Goal: Find specific page/section: Find specific page/section

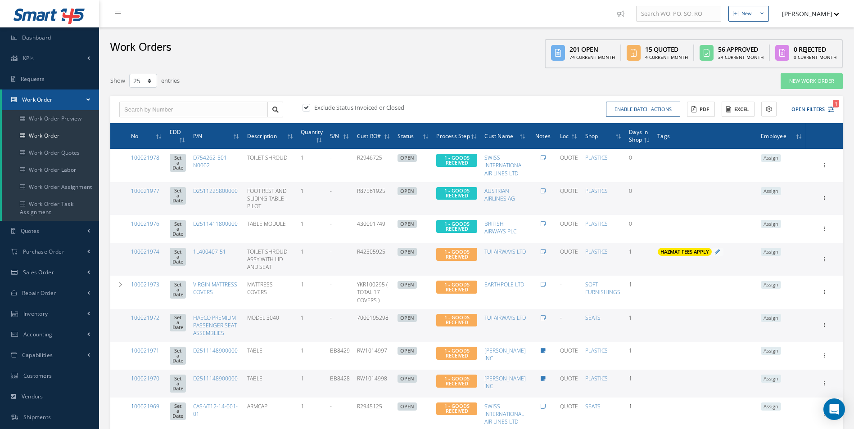
select select "25"
click at [57, 130] on link "Work Order" at bounding box center [50, 135] width 97 height 17
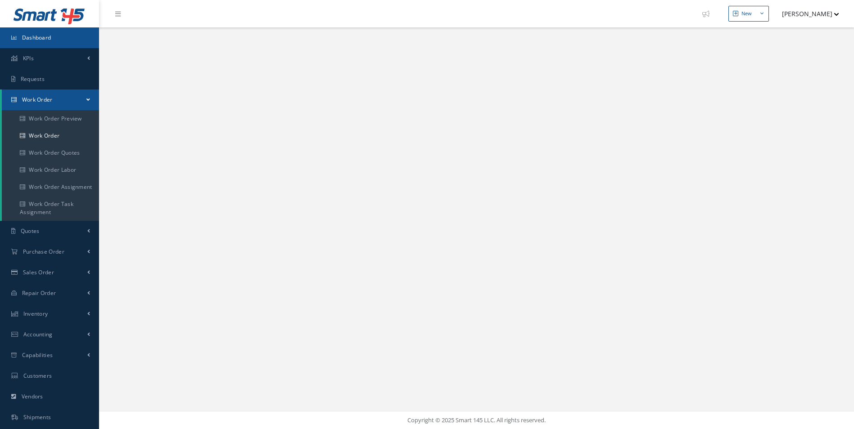
click at [36, 38] on span "Dashboard" at bounding box center [36, 38] width 29 height 8
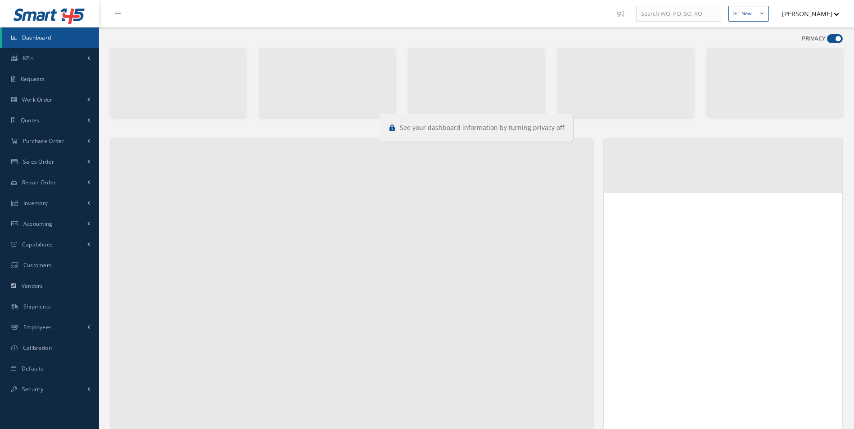
click at [831, 36] on span at bounding box center [835, 38] width 16 height 9
click at [827, 41] on input "checkbox" at bounding box center [827, 41] width 0 height 0
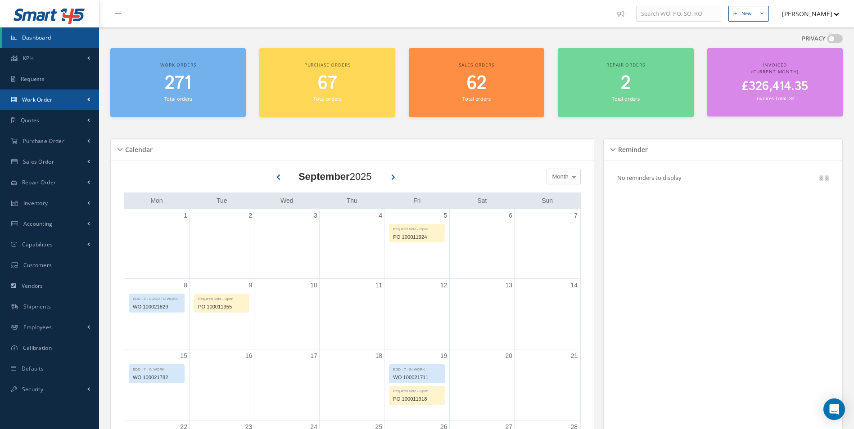
click at [41, 100] on span "Work Order" at bounding box center [37, 100] width 31 height 8
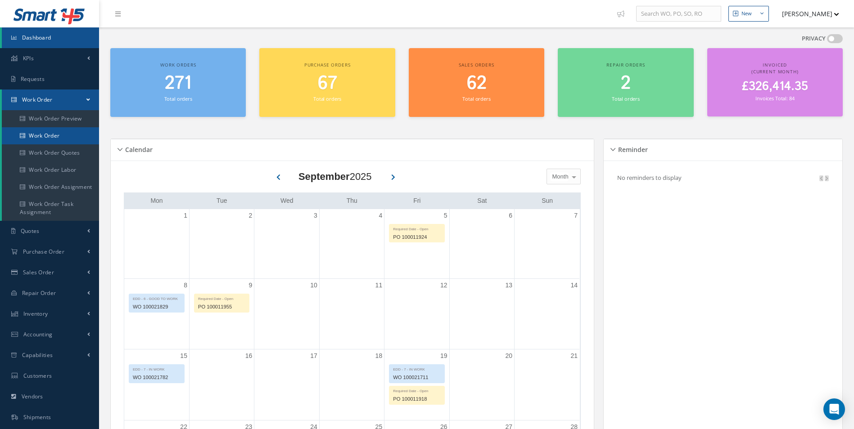
click at [43, 135] on link "Work Order" at bounding box center [50, 135] width 97 height 17
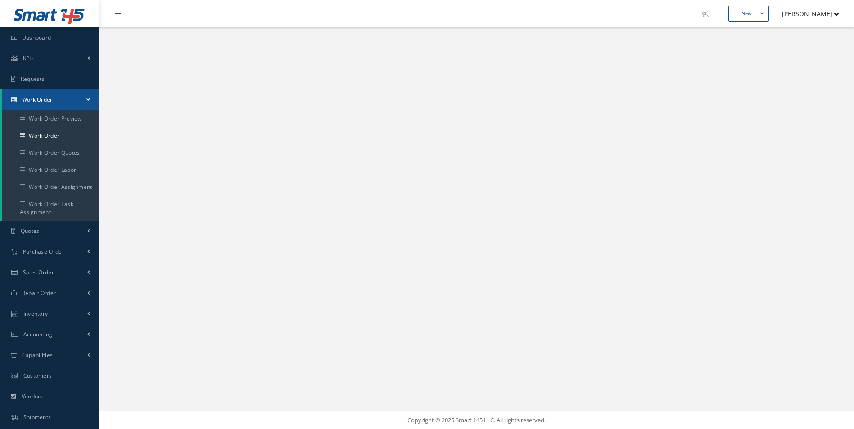
select select "25"
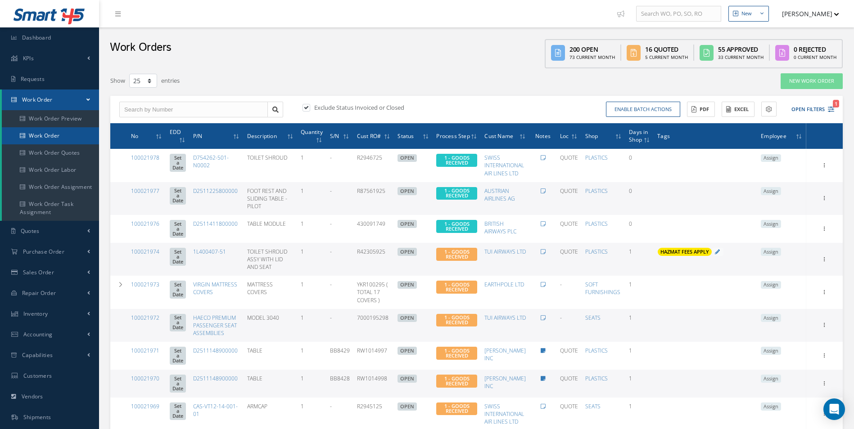
click at [61, 138] on link "Work Order" at bounding box center [50, 135] width 97 height 17
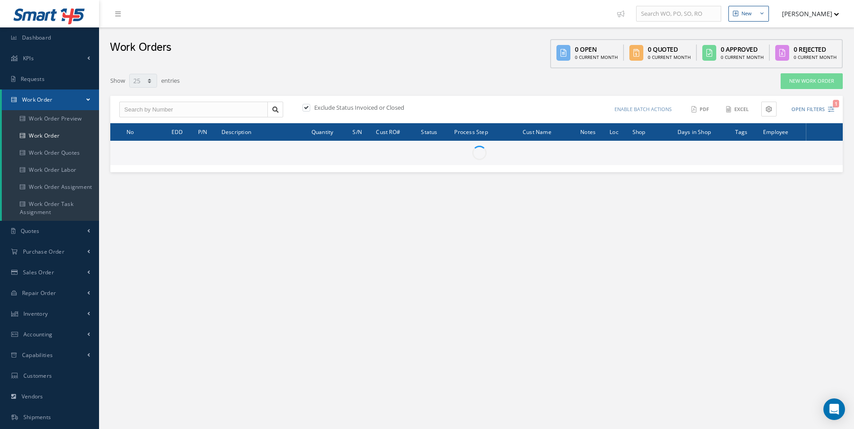
select select "25"
